Goal: Book appointment/travel/reservation

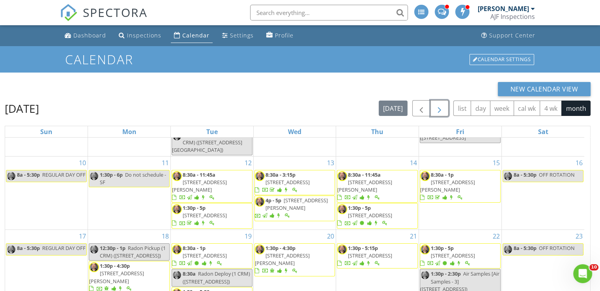
click at [436, 108] on span "button" at bounding box center [439, 108] width 9 height 9
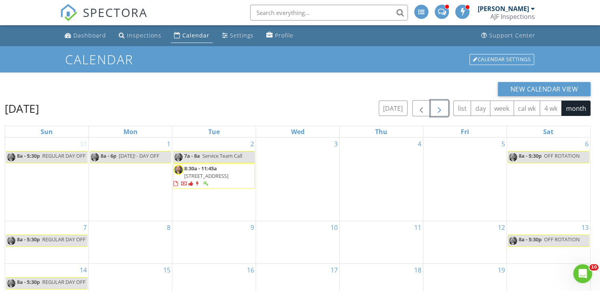
click at [444, 109] on span "button" at bounding box center [439, 108] width 9 height 9
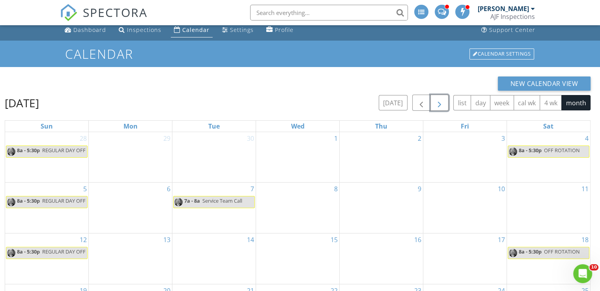
scroll to position [9, 0]
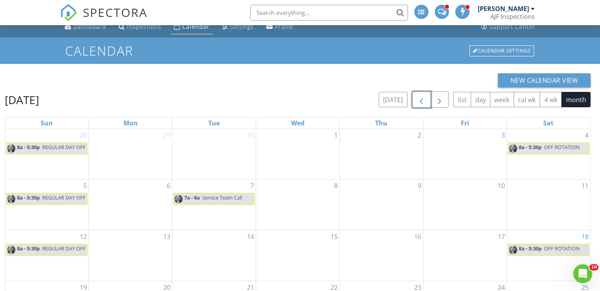
click at [422, 101] on span "button" at bounding box center [420, 99] width 9 height 9
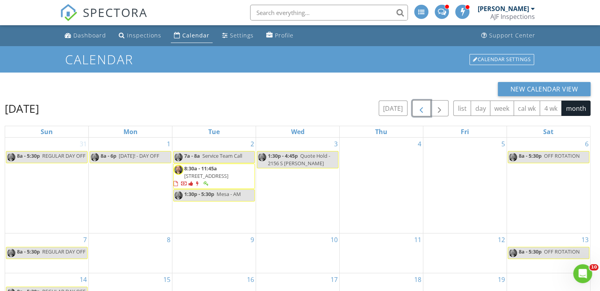
click at [421, 108] on span "button" at bounding box center [420, 108] width 9 height 9
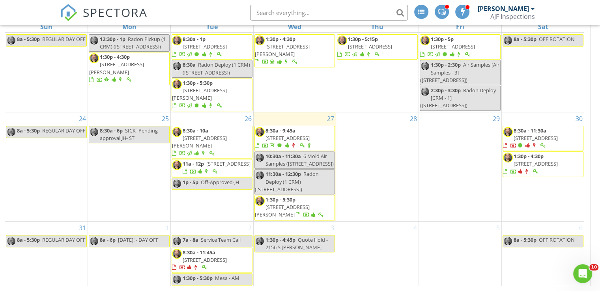
scroll to position [311, 0]
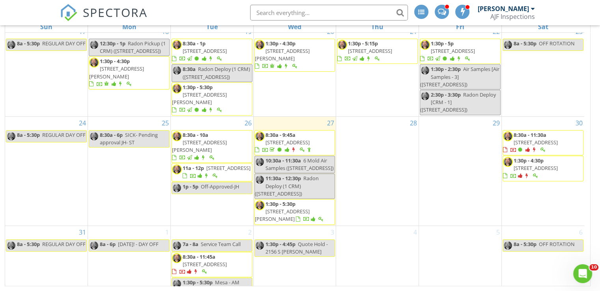
scroll to position [297, 0]
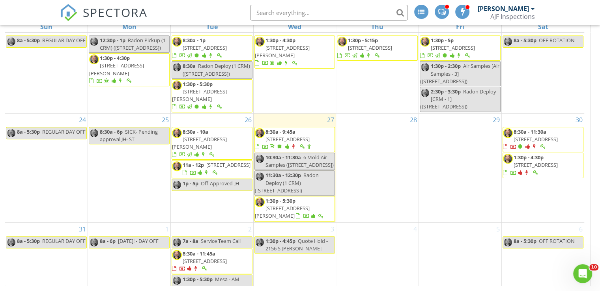
click at [368, 169] on div "28" at bounding box center [377, 168] width 82 height 109
